Goal: Navigation & Orientation: Find specific page/section

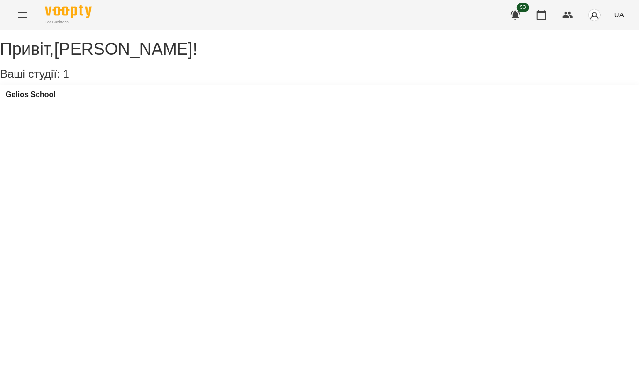
click at [15, 7] on button "Menu" at bounding box center [22, 15] width 22 height 22
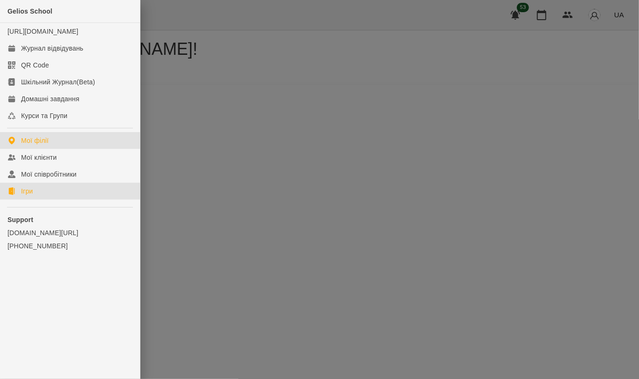
drag, startPoint x: 23, startPoint y: 195, endPoint x: 186, endPoint y: 215, distance: 164.2
click at [23, 196] on link "Ігри" at bounding box center [70, 191] width 140 height 17
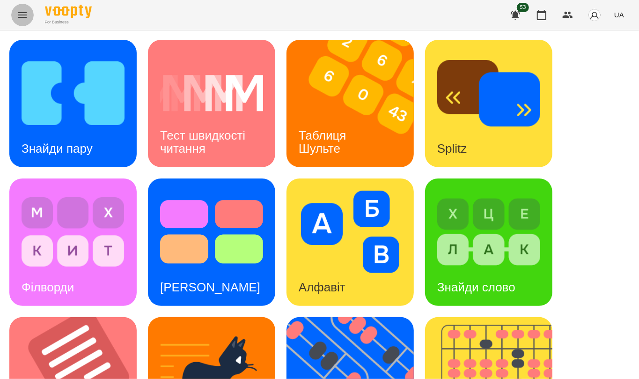
click at [30, 14] on button "Menu" at bounding box center [22, 15] width 22 height 22
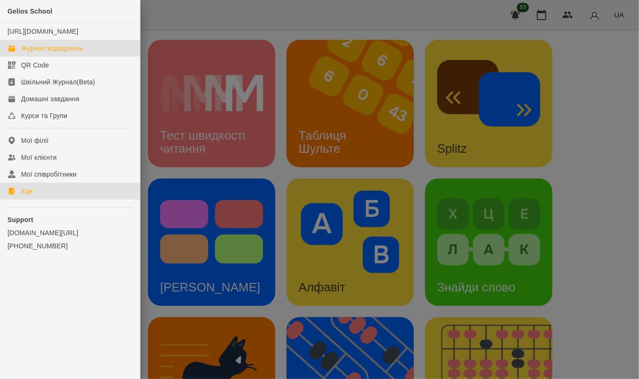
click at [37, 53] on div "Журнал відвідувань" at bounding box center [52, 48] width 62 height 9
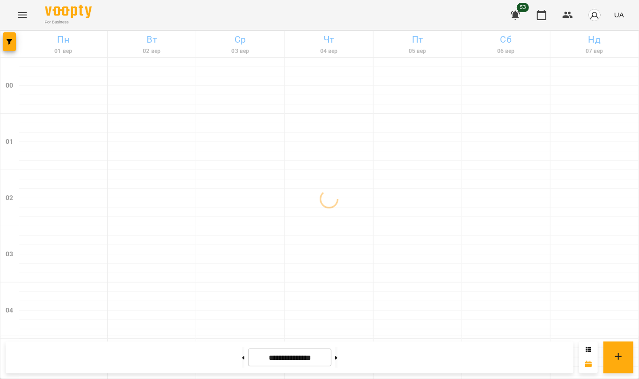
click at [23, 15] on icon "Menu" at bounding box center [22, 14] width 11 height 11
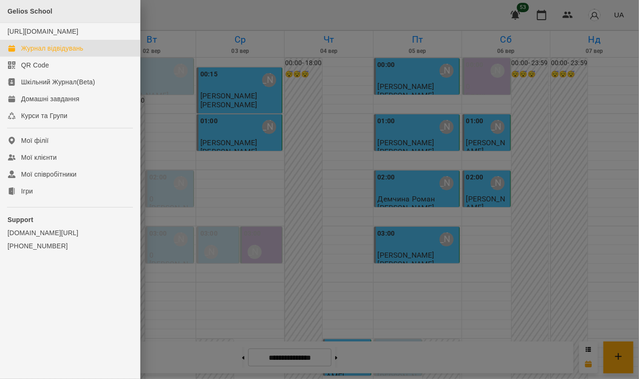
click at [16, 12] on span "Gelios School" at bounding box center [29, 10] width 45 height 7
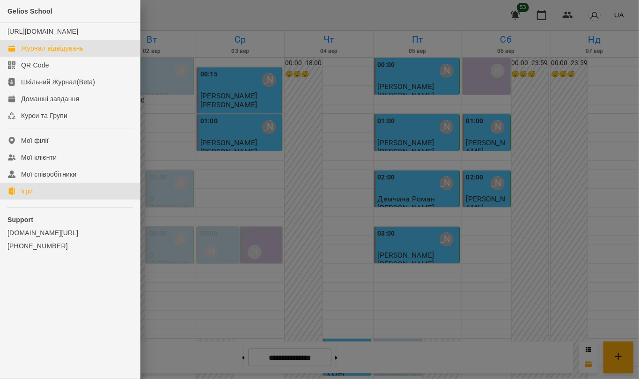
click at [29, 196] on div "Ігри" at bounding box center [27, 190] width 12 height 9
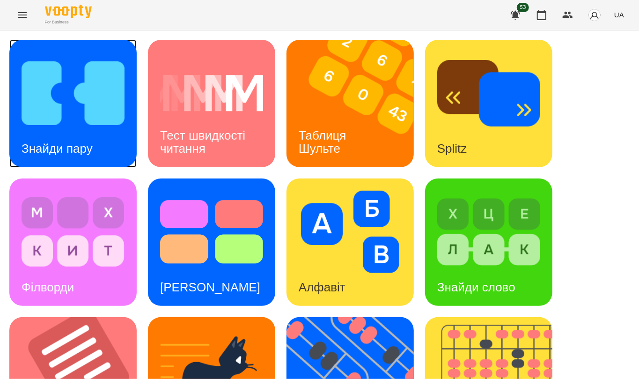
click at [106, 120] on img at bounding box center [73, 93] width 103 height 82
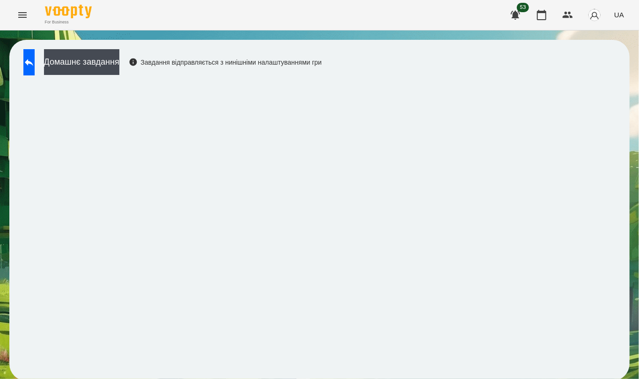
drag, startPoint x: 553, startPoint y: 19, endPoint x: 617, endPoint y: 65, distance: 78.6
click at [479, 65] on div "For Business 53 UA Домашнє завдання Завдання відправляється з нинішніми налашту…" at bounding box center [319, 195] width 639 height 390
click at [33, 62] on icon at bounding box center [29, 62] width 8 height 7
